Goal: Information Seeking & Learning: Compare options

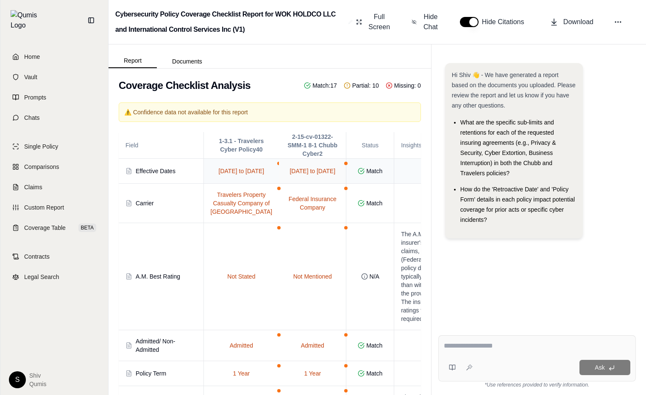
click at [279, 164] on td "[DATE] to [DATE]" at bounding box center [312, 171] width 67 height 25
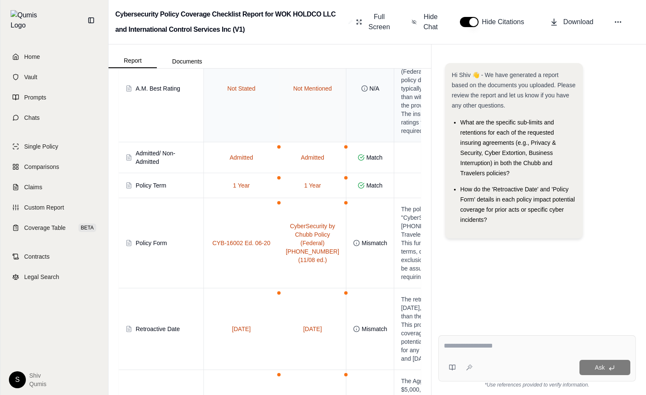
scroll to position [252, 0]
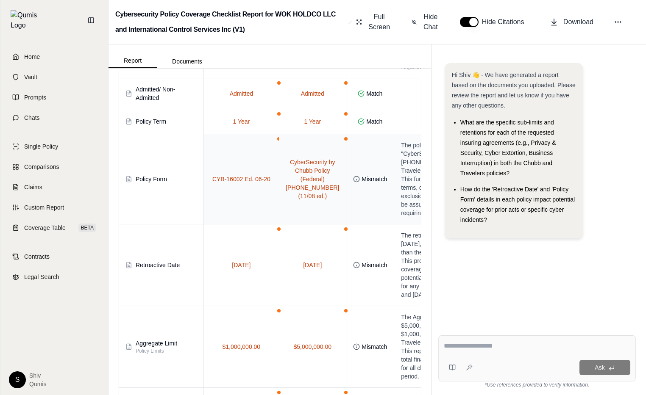
click at [344, 141] on span at bounding box center [345, 138] width 3 height 3
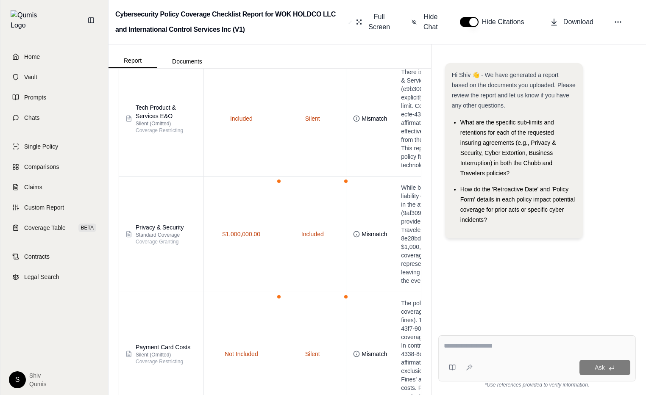
scroll to position [713, 0]
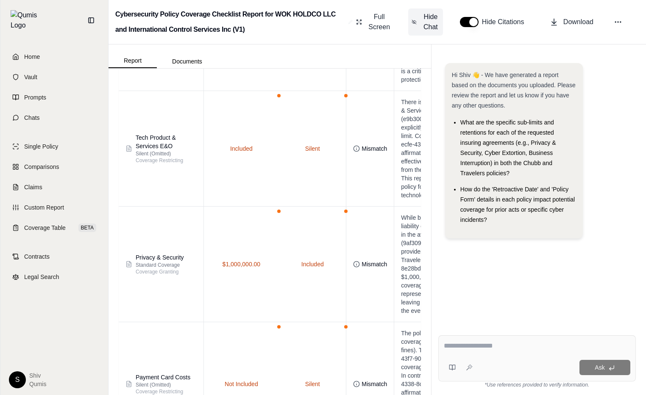
click at [424, 26] on span "Hide Chat" at bounding box center [431, 22] width 18 height 20
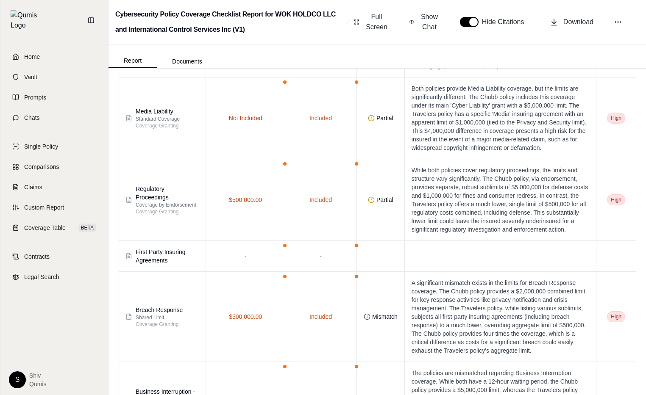
scroll to position [888, 0]
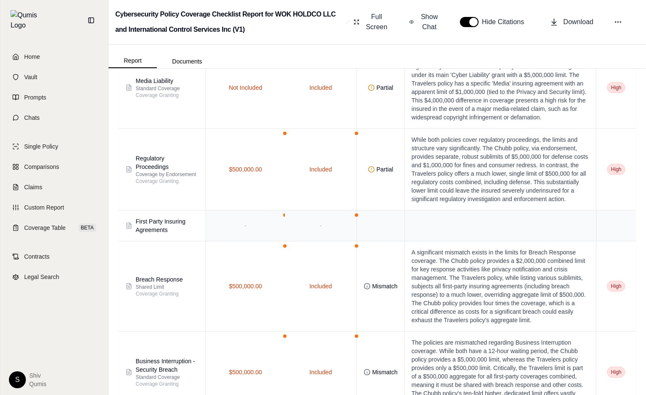
click at [355, 214] on span at bounding box center [356, 215] width 3 height 3
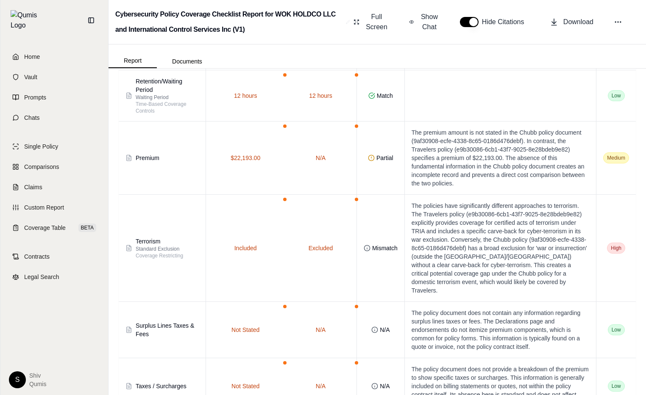
scroll to position [2115, 0]
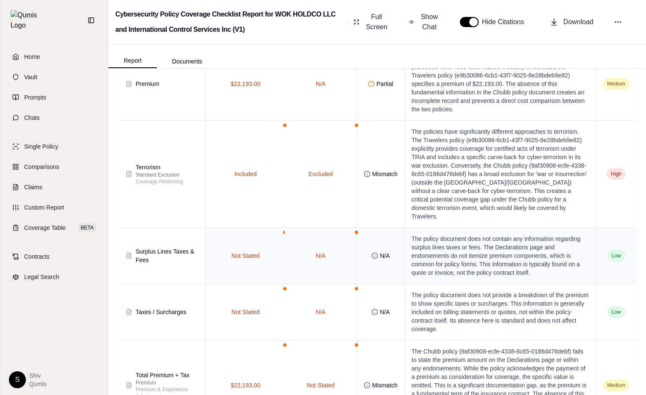
click at [350, 228] on td "N/A" at bounding box center [321, 256] width 72 height 56
click at [355, 231] on span at bounding box center [356, 232] width 3 height 3
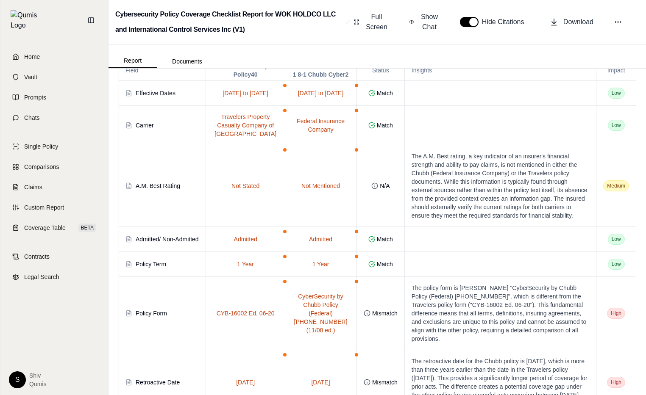
scroll to position [0, 0]
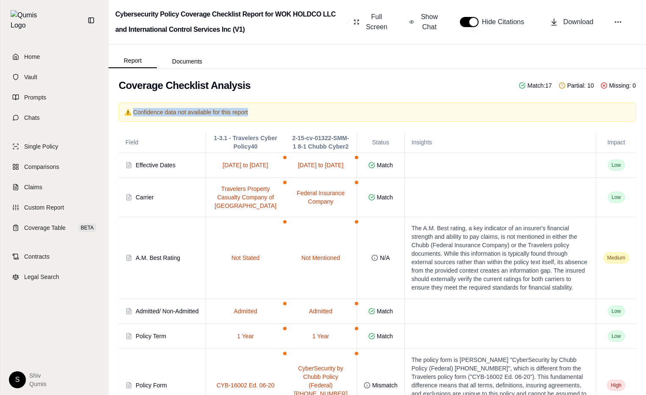
drag, startPoint x: 250, startPoint y: 114, endPoint x: 132, endPoint y: 108, distance: 117.9
click at [132, 108] on p "⚠️ Confidence data not available for this report" at bounding box center [377, 112] width 506 height 8
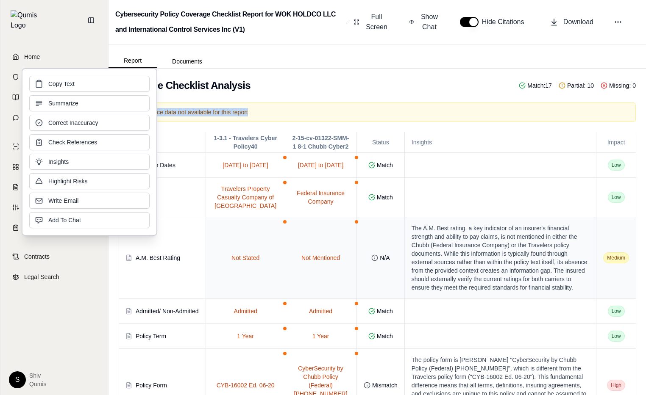
copy p "Confidence data not available for this report"
click at [455, 191] on td at bounding box center [500, 197] width 192 height 39
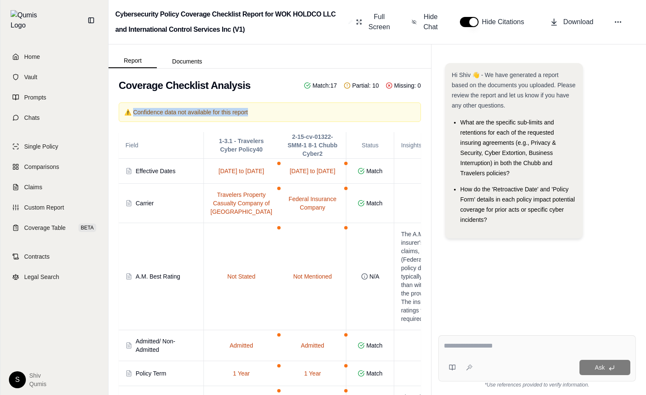
drag, startPoint x: 280, startPoint y: 111, endPoint x: 133, endPoint y: 112, distance: 147.0
click at [133, 112] on p "⚠️ Confidence data not available for this report" at bounding box center [269, 112] width 291 height 8
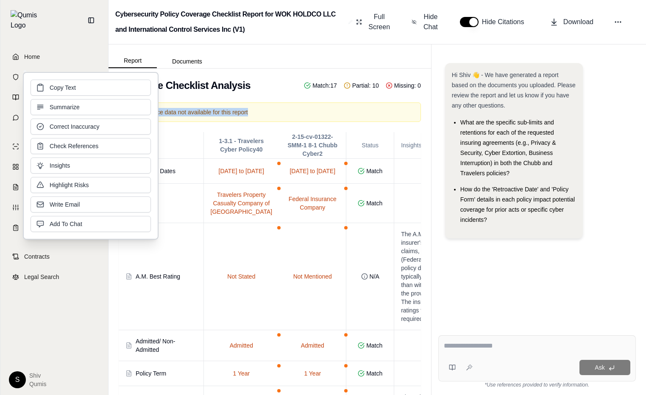
copy p "Confidence data not available for this report"
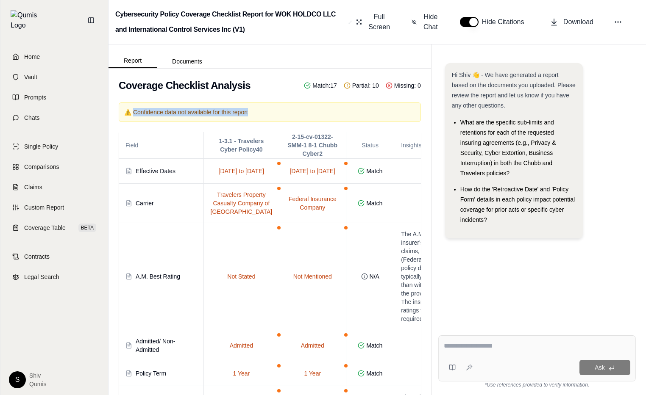
click at [267, 115] on p "⚠️ Confidence data not available for this report" at bounding box center [269, 112] width 291 height 8
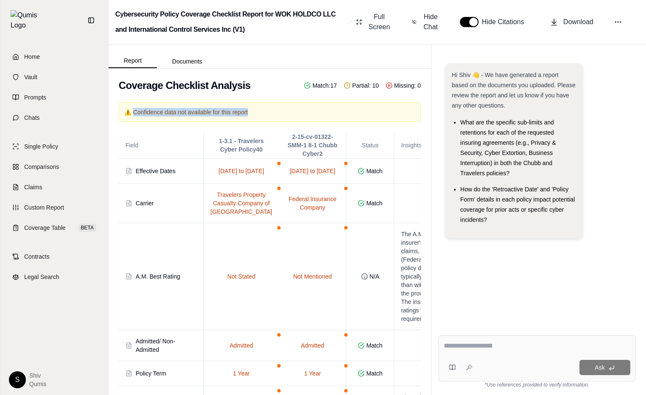
drag, startPoint x: 260, startPoint y: 115, endPoint x: 133, endPoint y: 114, distance: 127.1
click at [133, 114] on p "⚠️ Confidence data not available for this report" at bounding box center [269, 112] width 291 height 8
copy p "Confidence data not available for this report"
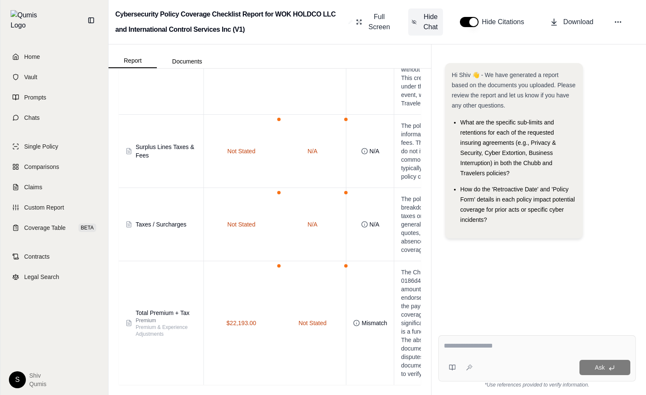
click at [423, 18] on span "Hide Chat" at bounding box center [431, 22] width 18 height 20
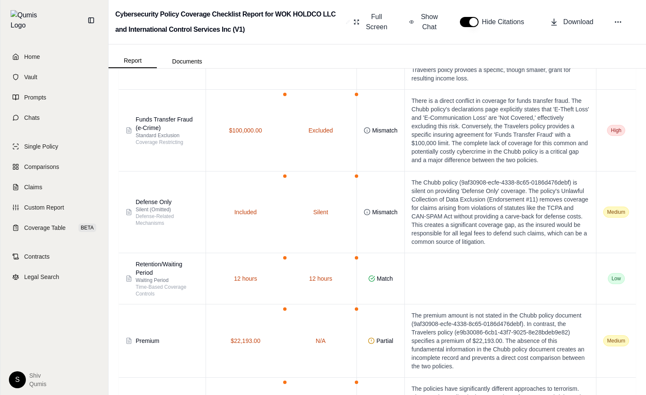
scroll to position [2085, 0]
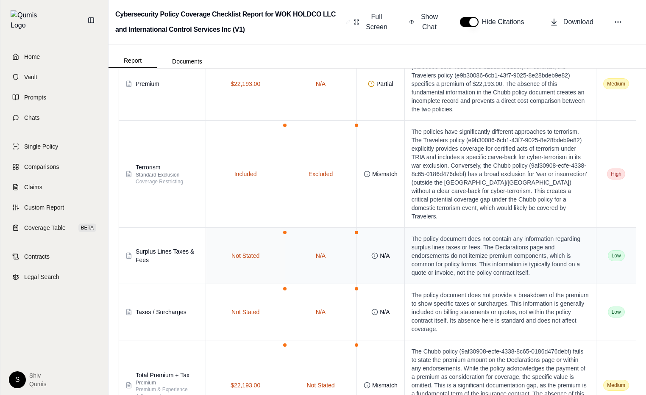
click at [283, 231] on span at bounding box center [284, 232] width 3 height 3
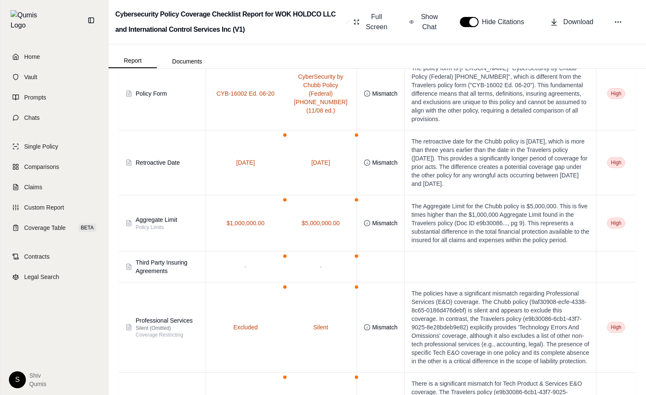
scroll to position [0, 0]
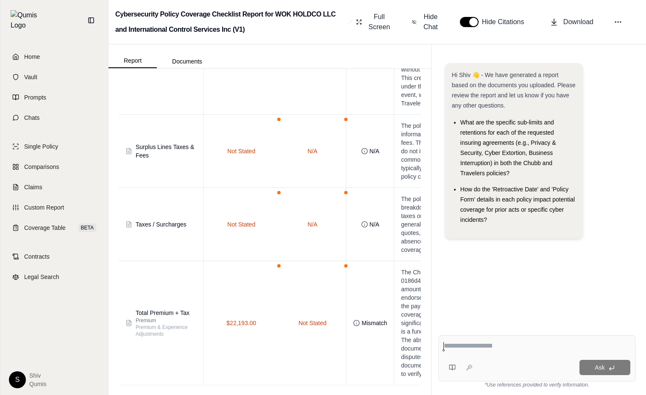
scroll to position [5080, 0]
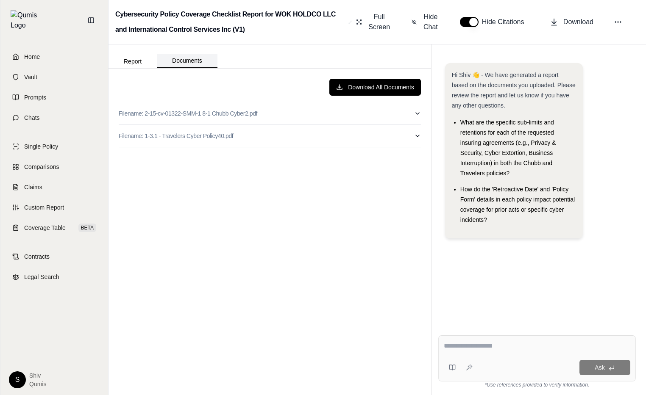
click at [174, 59] on button "Documents" at bounding box center [187, 61] width 61 height 14
click at [139, 60] on button "Report" at bounding box center [132, 62] width 48 height 14
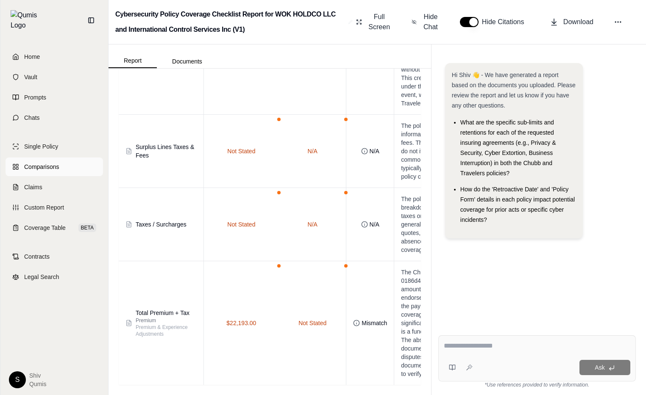
click at [45, 158] on link "Comparisons" at bounding box center [54, 167] width 97 height 19
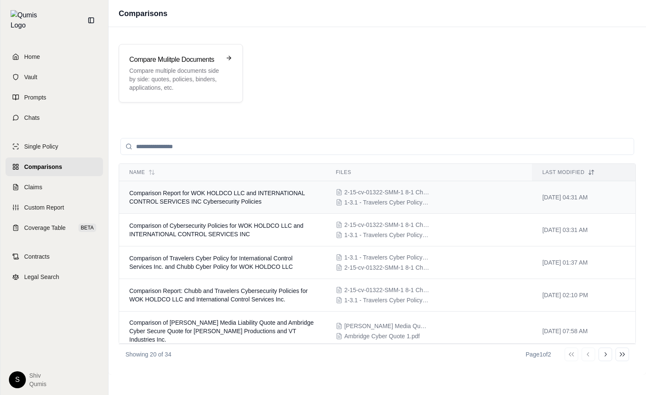
click at [192, 197] on td "Comparison Report for WOK HOLDCO LLC and INTERNATIONAL CONTROL SERVICES INC Cyb…" at bounding box center [222, 197] width 206 height 33
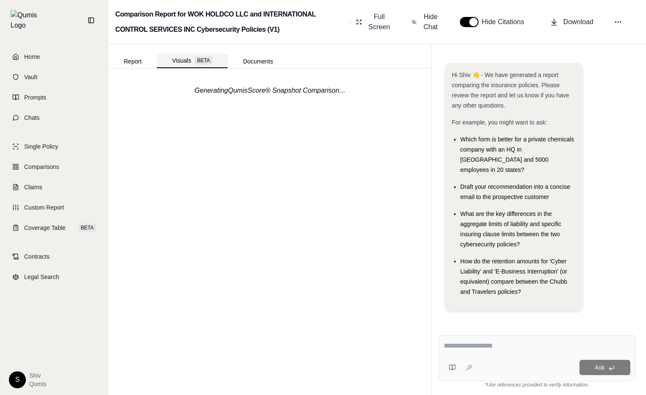
click at [186, 60] on button "Visuals BETA" at bounding box center [192, 61] width 71 height 14
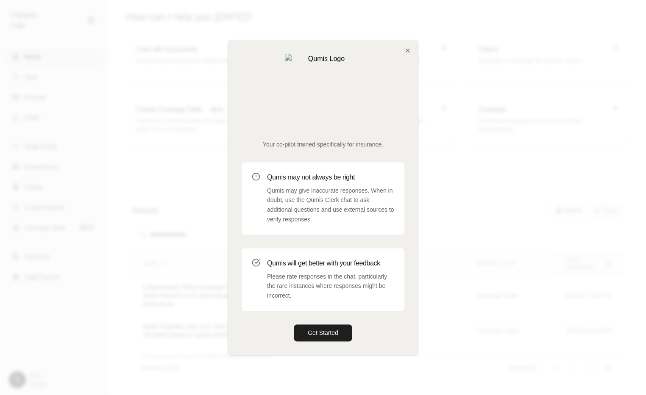
click at [408, 77] on div "Your co-pilot trained specifically for insurance. Qumis may not always be right…" at bounding box center [323, 197] width 190 height 315
click at [405, 54] on icon "button" at bounding box center [407, 50] width 7 height 7
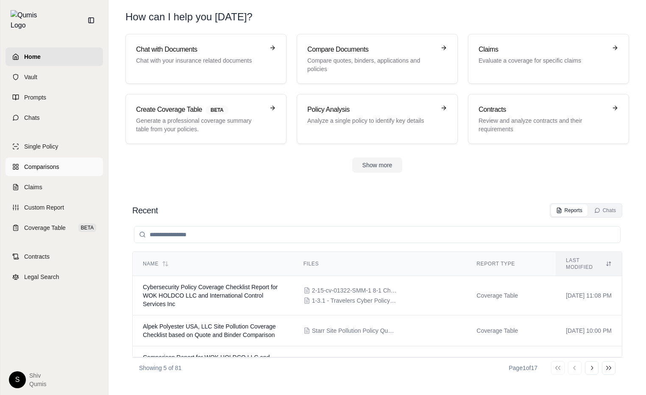
click at [37, 163] on span "Comparisons" at bounding box center [41, 167] width 35 height 8
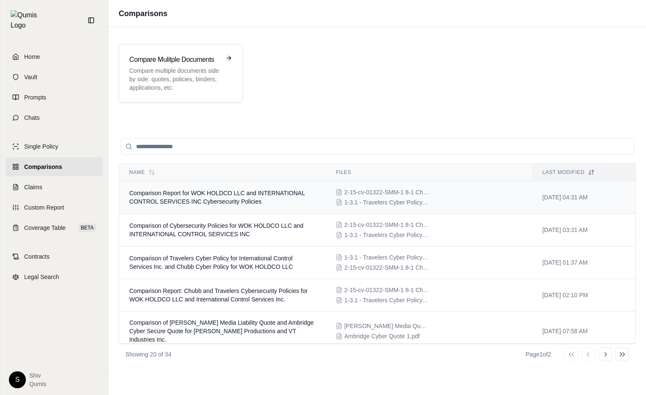
click at [224, 206] on td "Comparison Report for WOK HOLDCO LLC and INTERNATIONAL CONTROL SERVICES INC Cyb…" at bounding box center [222, 197] width 206 height 33
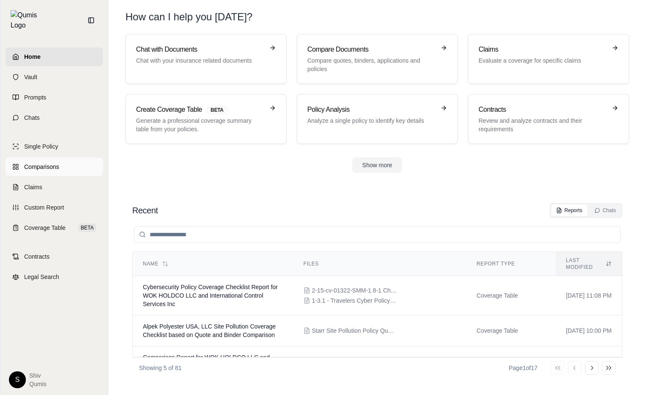
click at [51, 150] on div "Single Policy Comparisons Claims Custom Report Coverage Table BETA" at bounding box center [54, 187] width 97 height 100
click at [58, 163] on span "Comparisons" at bounding box center [41, 167] width 35 height 8
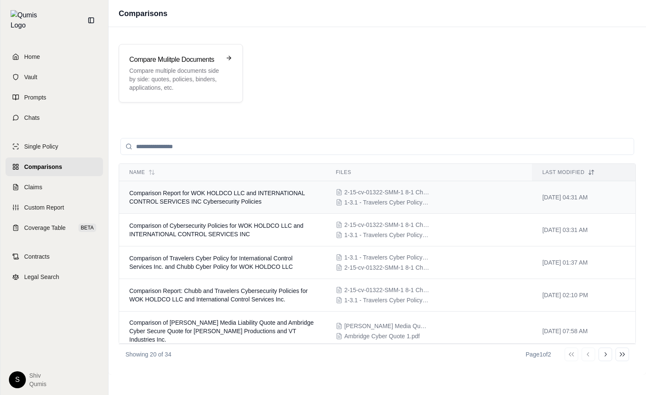
click at [210, 197] on td "Comparison Report for WOK HOLDCO LLC and INTERNATIONAL CONTROL SERVICES INC Cyb…" at bounding box center [222, 197] width 206 height 33
